Goal: Transaction & Acquisition: Purchase product/service

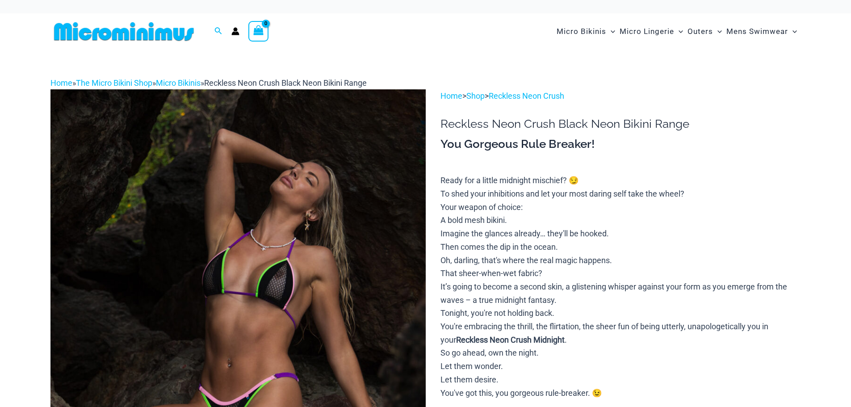
click at [355, 229] on img at bounding box center [238, 370] width 375 height 563
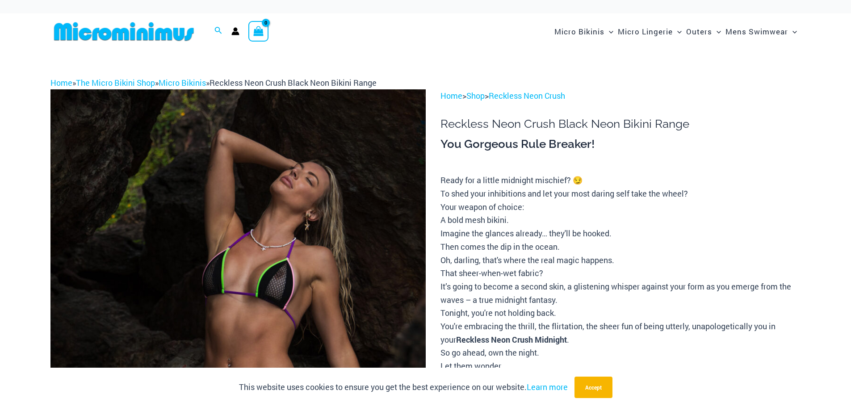
click at [356, 228] on img at bounding box center [238, 370] width 375 height 563
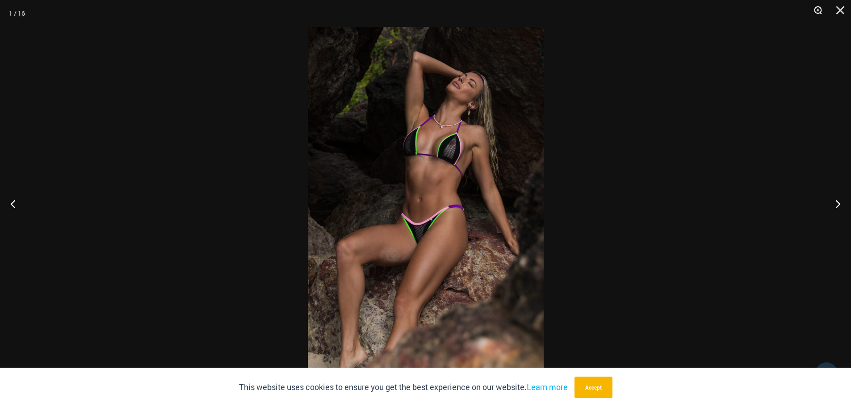
click at [818, 11] on button "Zoom" at bounding box center [815, 13] width 22 height 27
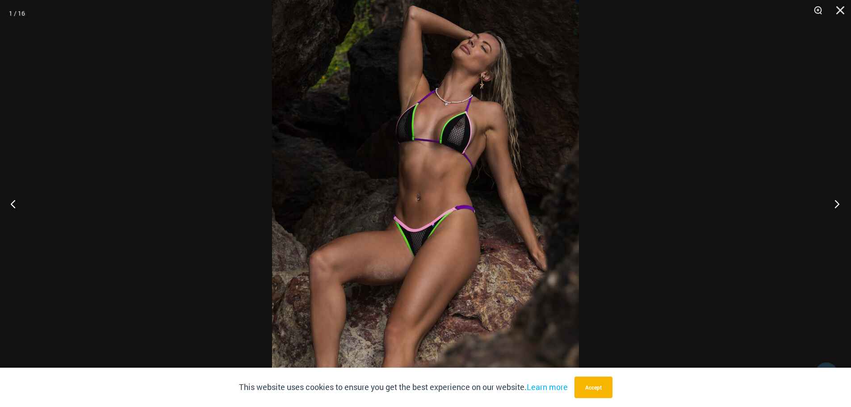
click at [835, 203] on button "Next" at bounding box center [835, 203] width 34 height 45
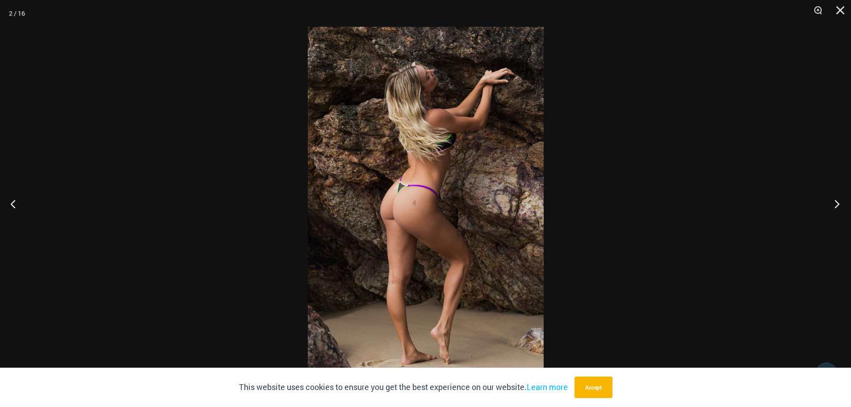
click at [835, 203] on button "Next" at bounding box center [835, 203] width 34 height 45
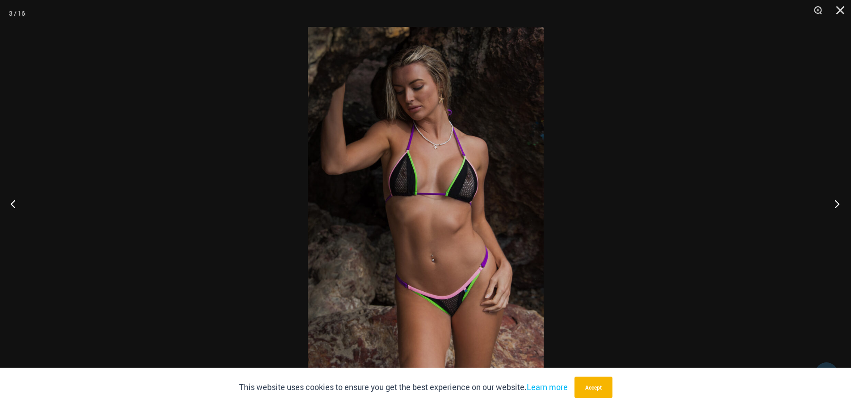
click at [835, 203] on button "Next" at bounding box center [835, 203] width 34 height 45
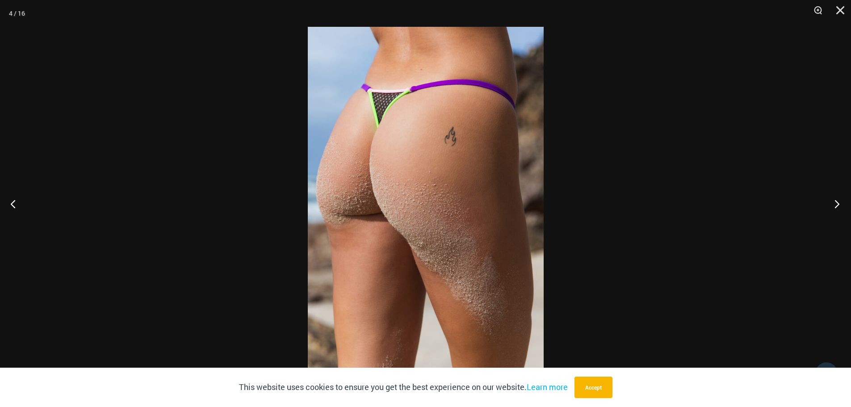
click at [835, 203] on button "Next" at bounding box center [835, 203] width 34 height 45
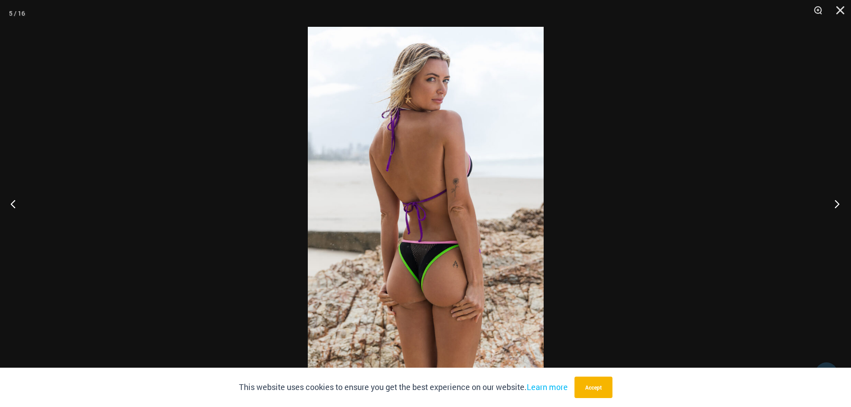
click at [835, 203] on button "Next" at bounding box center [835, 203] width 34 height 45
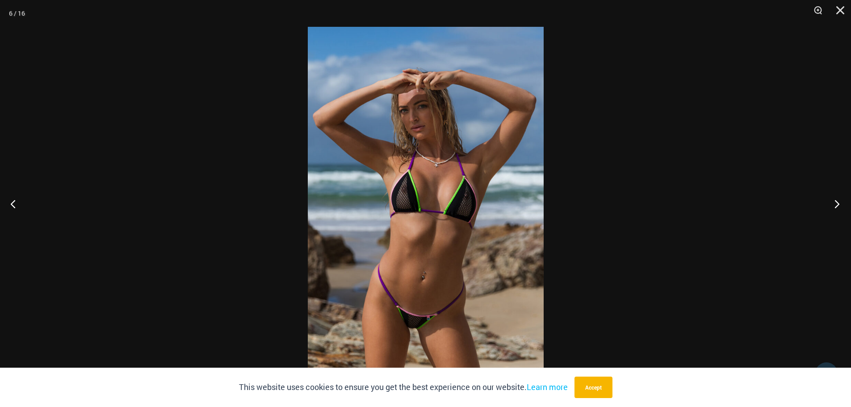
click at [835, 203] on button "Next" at bounding box center [835, 203] width 34 height 45
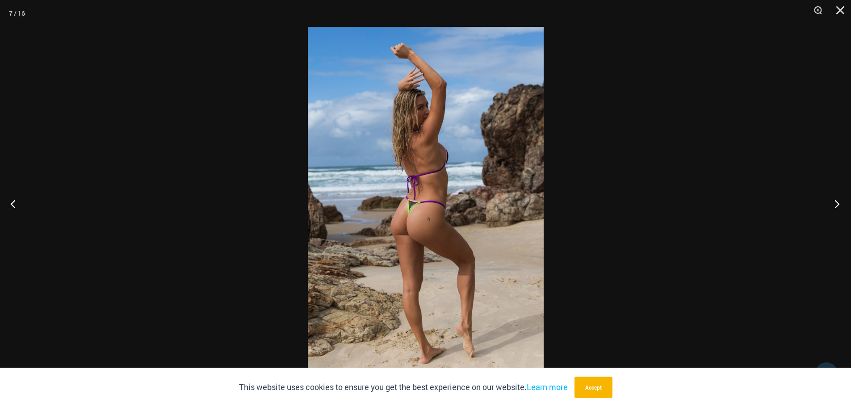
click at [835, 203] on button "Next" at bounding box center [835, 203] width 34 height 45
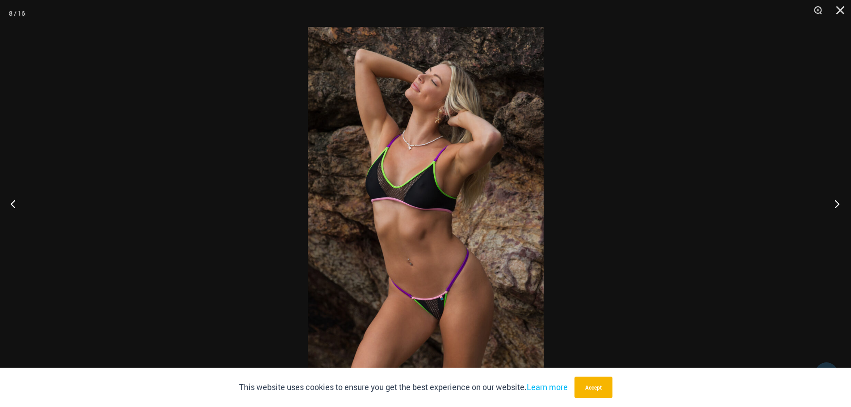
click at [833, 204] on button "Next" at bounding box center [835, 203] width 34 height 45
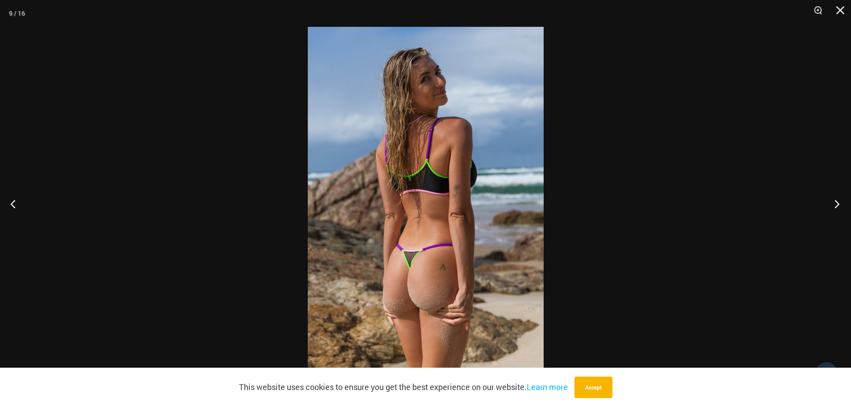
click at [833, 204] on button "Next" at bounding box center [835, 203] width 34 height 45
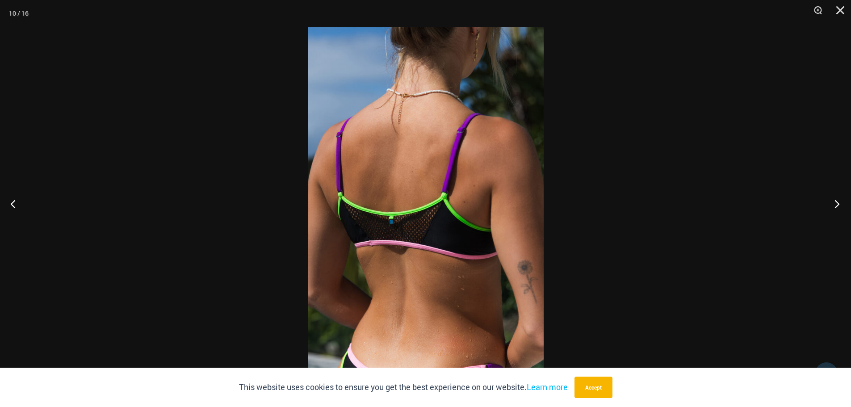
click at [833, 204] on button "Next" at bounding box center [835, 203] width 34 height 45
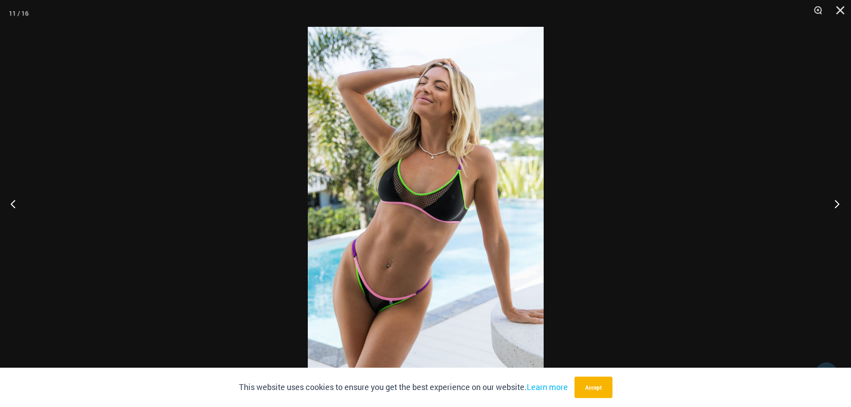
click at [833, 204] on button "Next" at bounding box center [835, 203] width 34 height 45
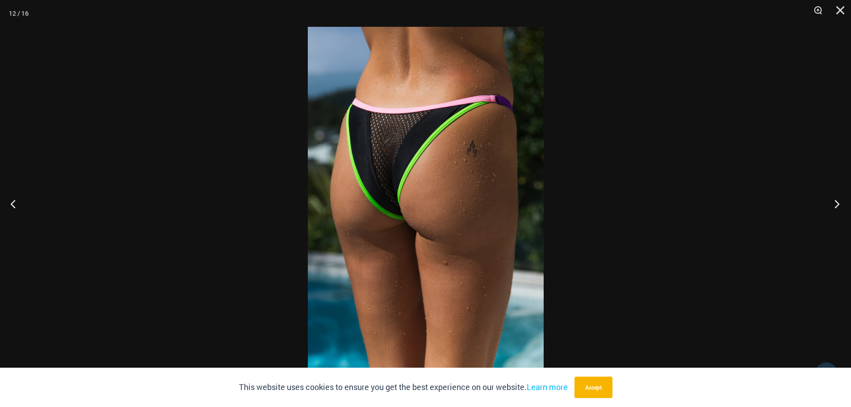
click at [832, 202] on button "Next" at bounding box center [835, 203] width 34 height 45
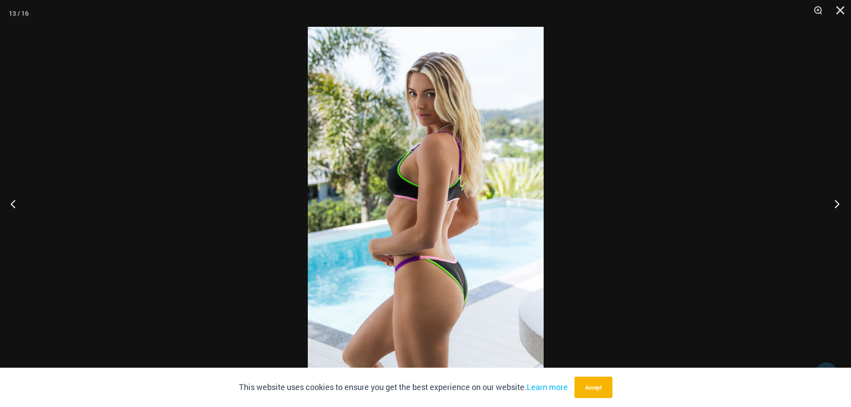
click at [832, 202] on button "Next" at bounding box center [835, 203] width 34 height 45
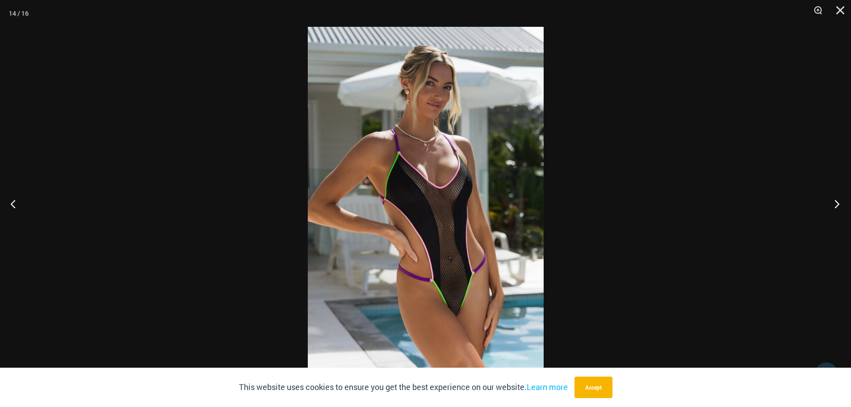
click at [832, 202] on button "Next" at bounding box center [835, 203] width 34 height 45
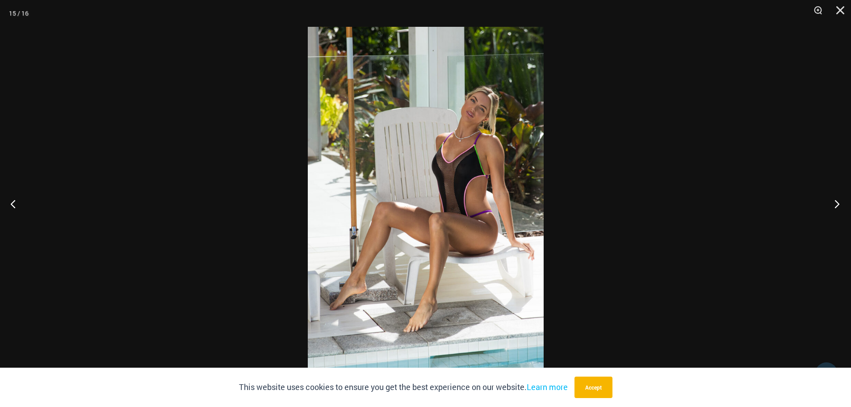
click at [832, 202] on button "Next" at bounding box center [835, 203] width 34 height 45
